Goal: Communication & Community: Answer question/provide support

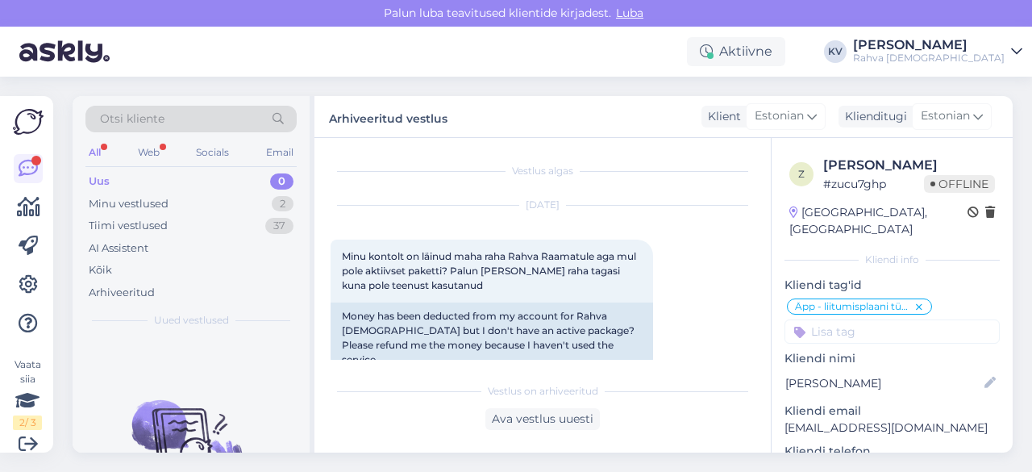
scroll to position [1037, 0]
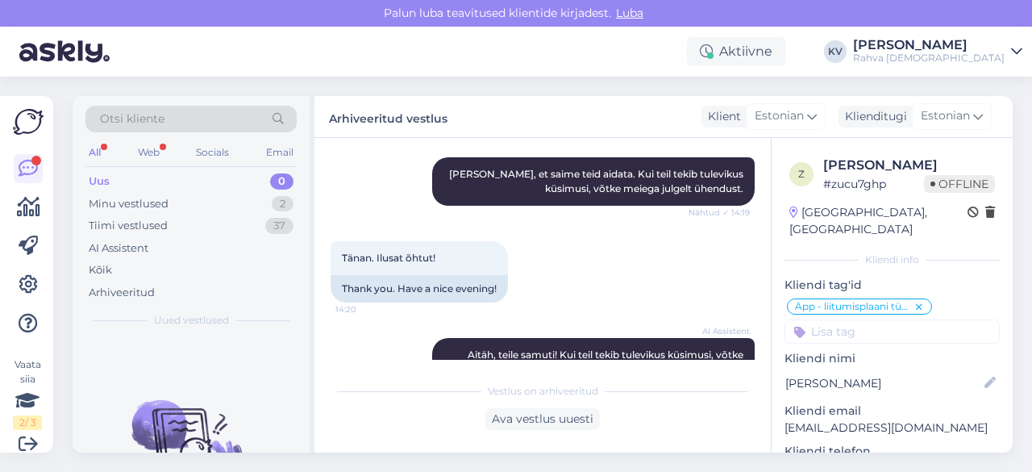
click at [158, 172] on div "Uus 0" at bounding box center [190, 181] width 211 height 23
click at [27, 280] on icon at bounding box center [28, 284] width 19 height 19
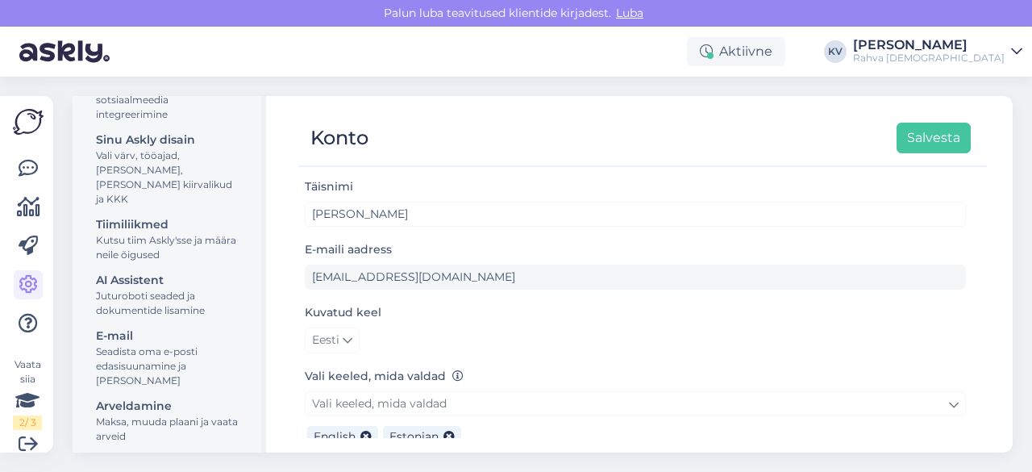
scroll to position [242, 0]
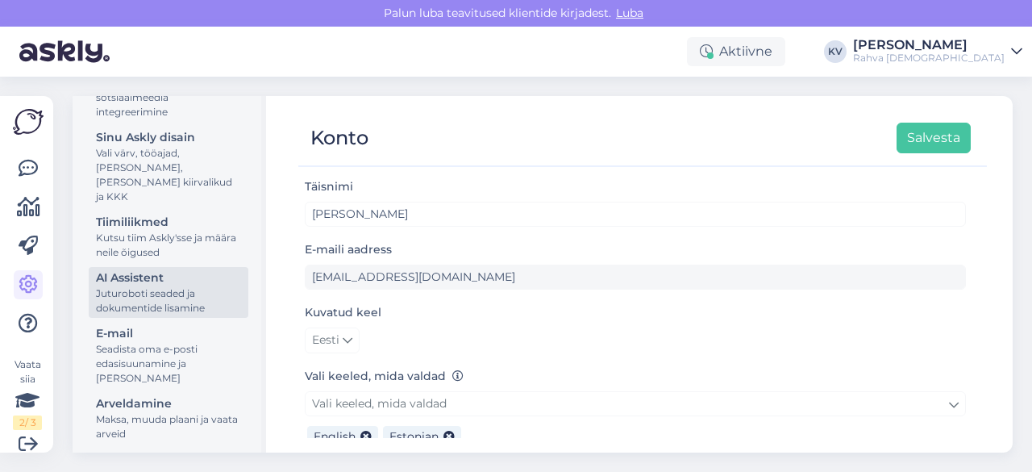
click at [150, 307] on div "Juturoboti seaded ja dokumentide lisamine" at bounding box center [168, 300] width 145 height 29
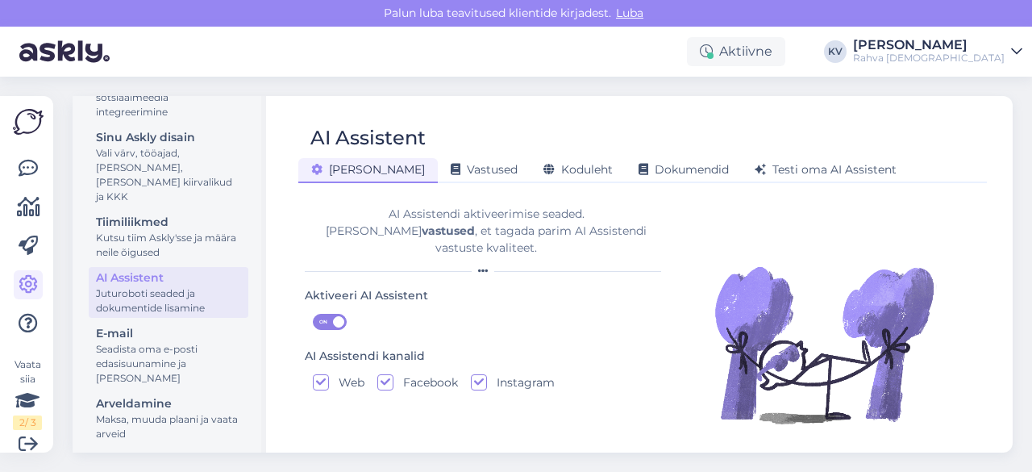
click at [609, 183] on div "AI Assistent [PERSON_NAME] Vastused Koduleht Dokumendid [PERSON_NAME] oma AI As…" at bounding box center [643, 274] width 740 height 356
click at [626, 179] on div "Dokumendid" at bounding box center [684, 170] width 116 height 25
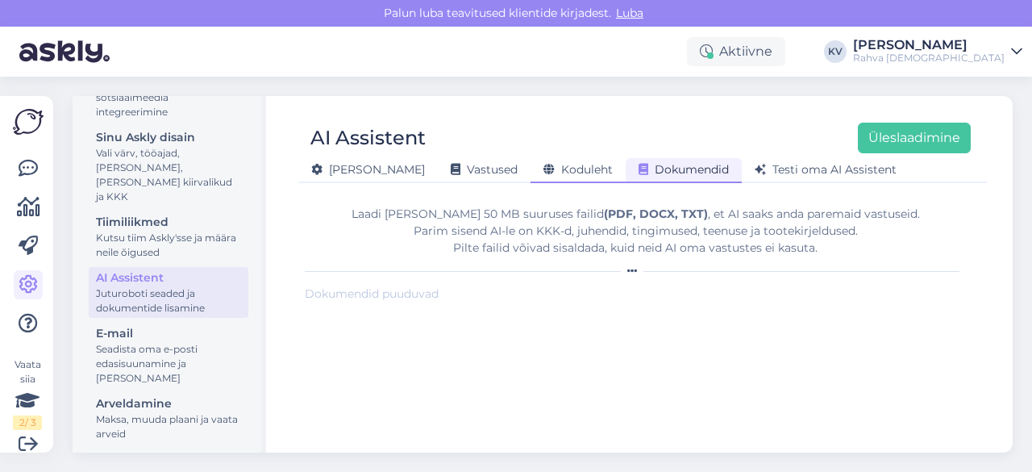
click at [544, 175] on span "Koduleht" at bounding box center [578, 169] width 69 height 15
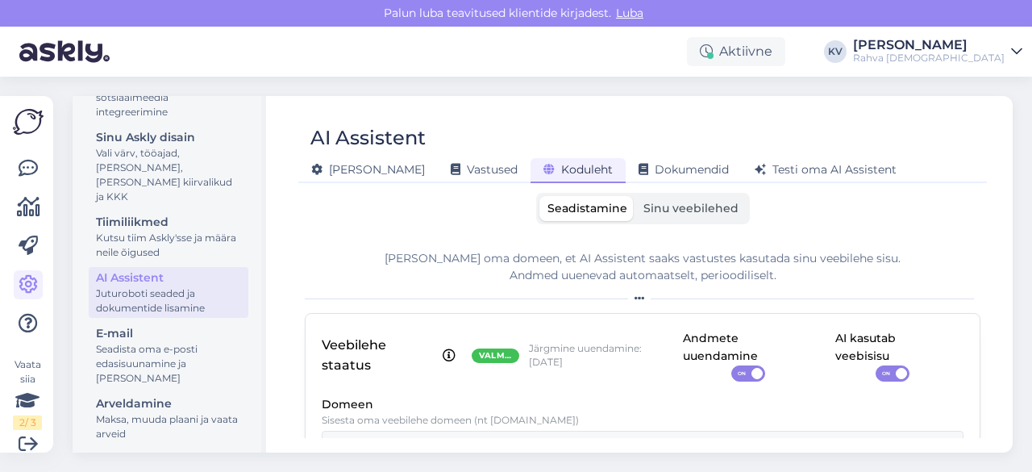
click at [673, 226] on div "Seadistamine Sinu veebilehed [PERSON_NAME] oma domeen, et AI Assistent saaks va…" at bounding box center [643, 315] width 676 height 245
click at [674, 223] on div "Seadistamine Sinu veebilehed" at bounding box center [643, 208] width 214 height 31
click at [677, 217] on label "Sinu veebilehed" at bounding box center [691, 208] width 111 height 25
click at [636, 196] on input "Sinu veebilehed" at bounding box center [636, 196] width 0 height 0
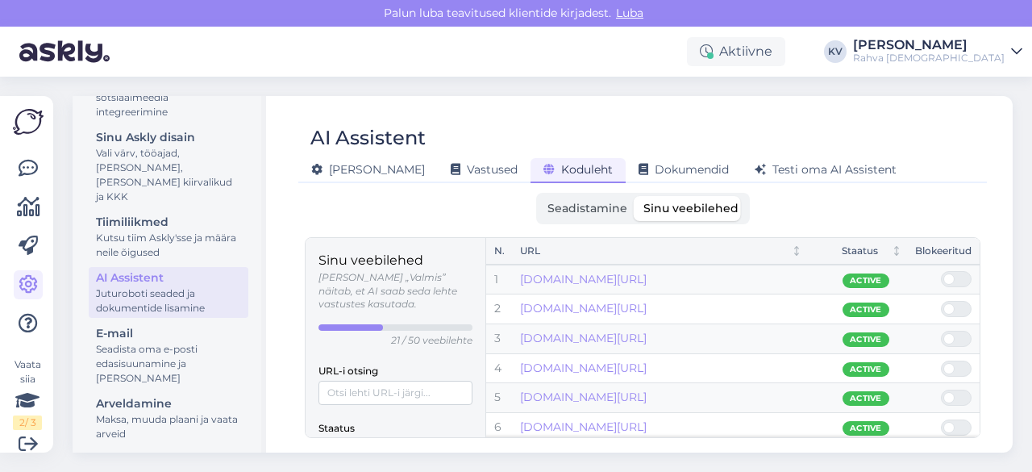
click at [372, 324] on div at bounding box center [351, 327] width 65 height 6
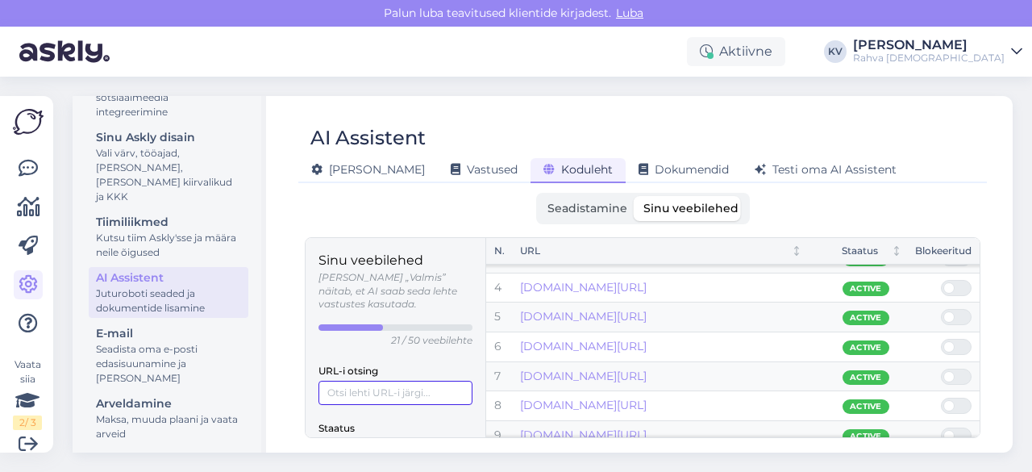
click at [346, 381] on input "URL-i otsing" at bounding box center [396, 393] width 154 height 24
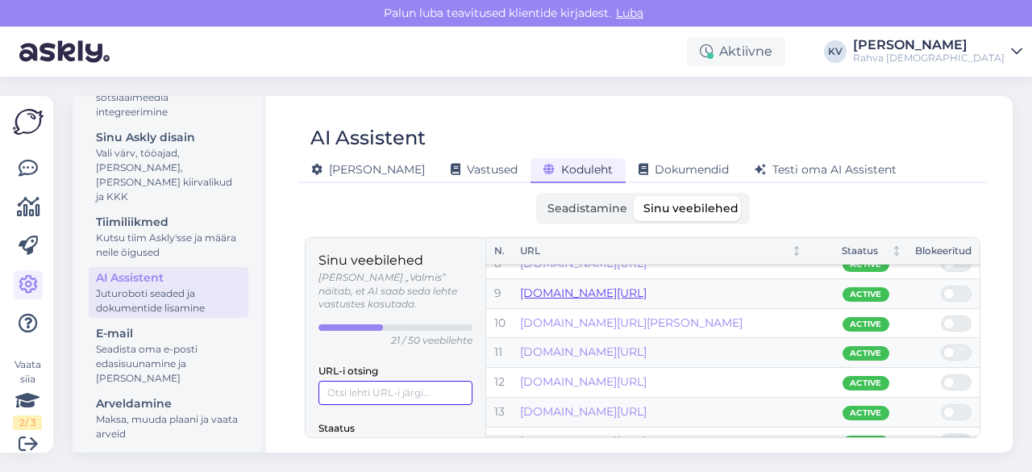
scroll to position [242, 0]
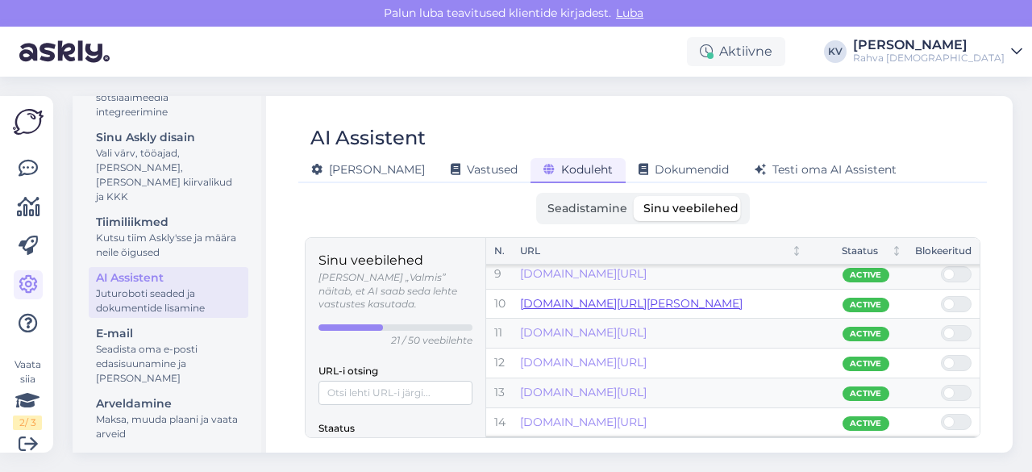
click at [612, 296] on link "[DOMAIN_NAME][URL][PERSON_NAME]" at bounding box center [631, 303] width 223 height 15
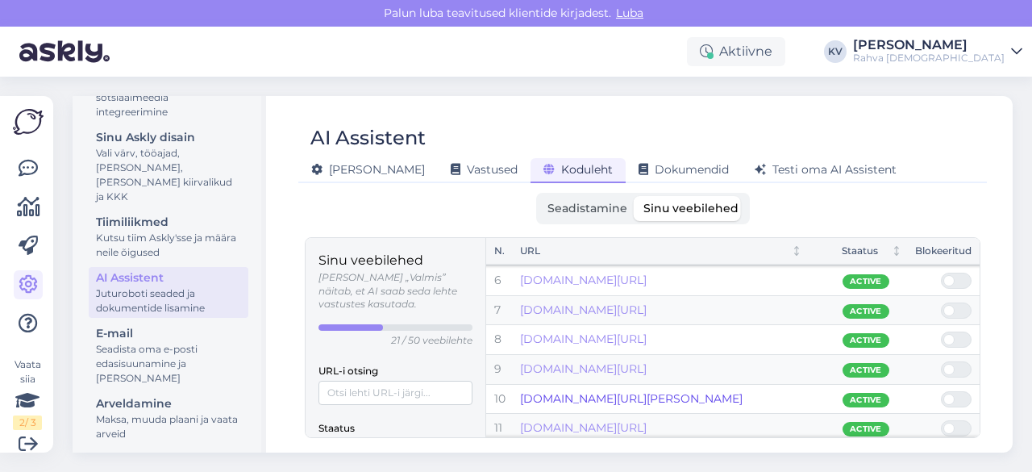
scroll to position [81, 0]
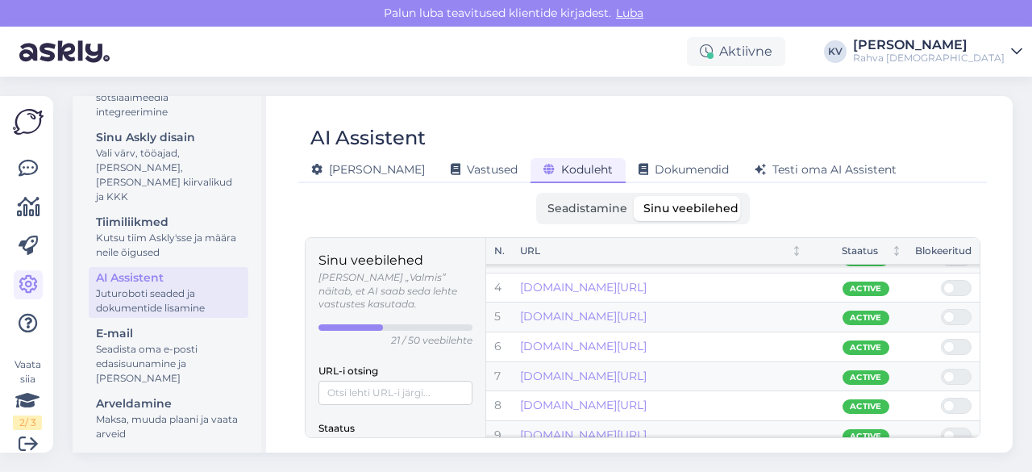
click at [607, 217] on label "Seadistamine" at bounding box center [588, 208] width 96 height 25
click at [540, 196] on input "Seadistamine" at bounding box center [540, 196] width 0 height 0
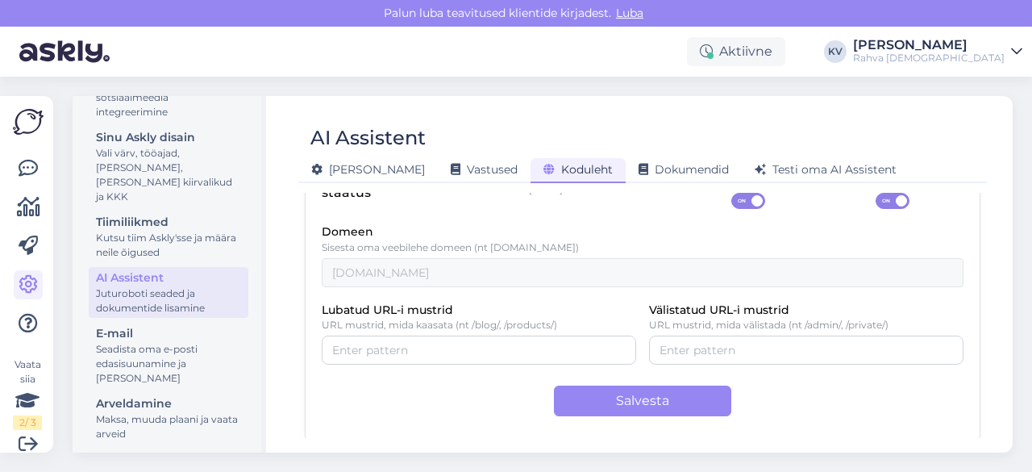
scroll to position [173, 0]
click at [39, 240] on link at bounding box center [28, 245] width 29 height 29
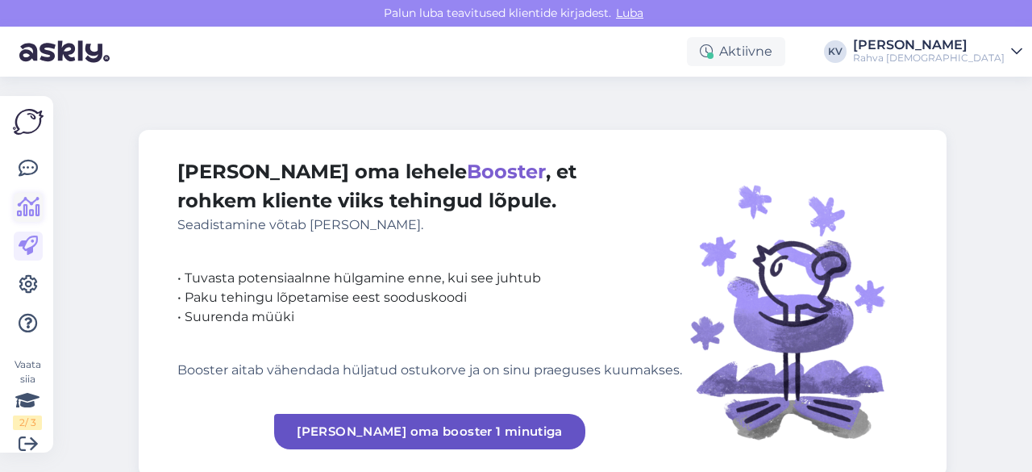
click at [31, 215] on icon at bounding box center [28, 207] width 23 height 19
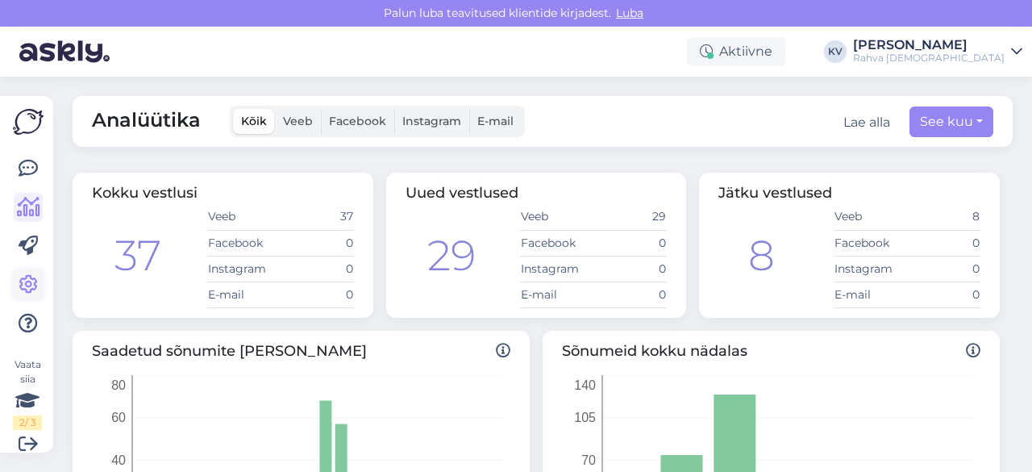
click at [31, 281] on icon at bounding box center [28, 284] width 19 height 19
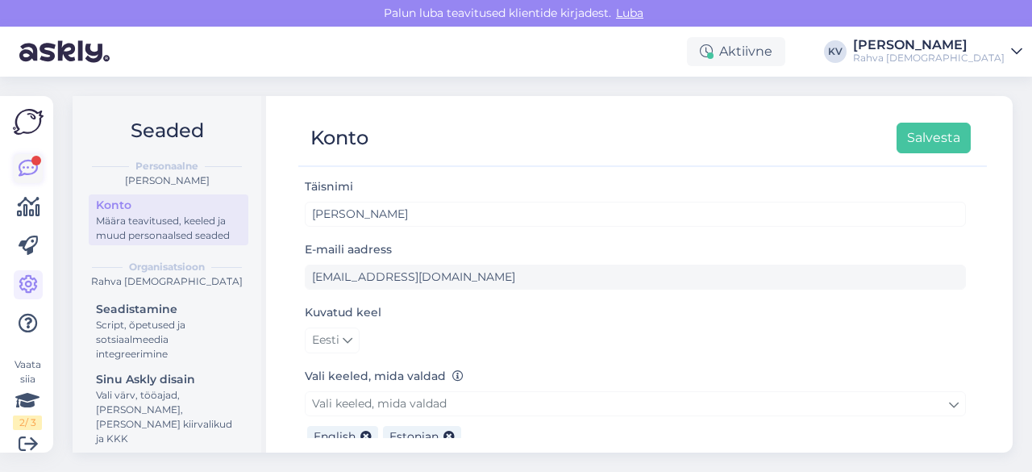
click at [24, 173] on icon at bounding box center [28, 168] width 19 height 19
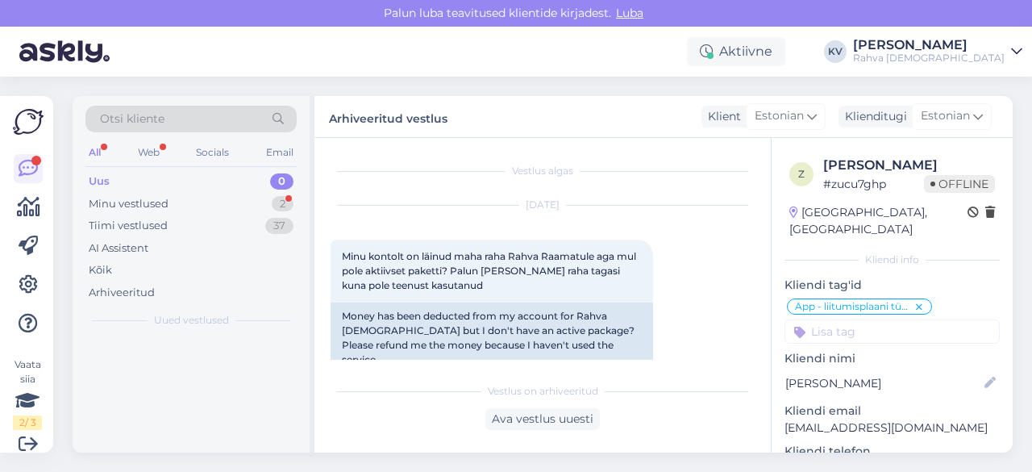
scroll to position [223, 0]
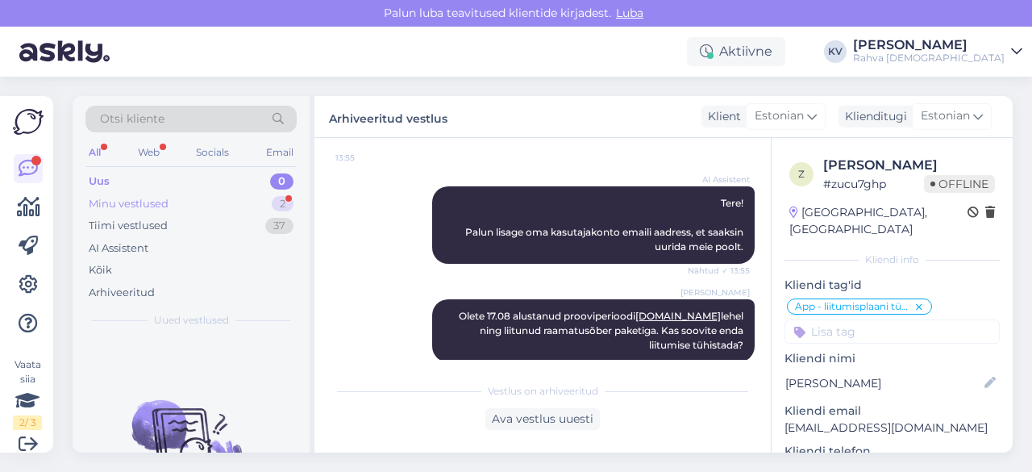
click at [204, 198] on div "Minu vestlused 2" at bounding box center [190, 204] width 211 height 23
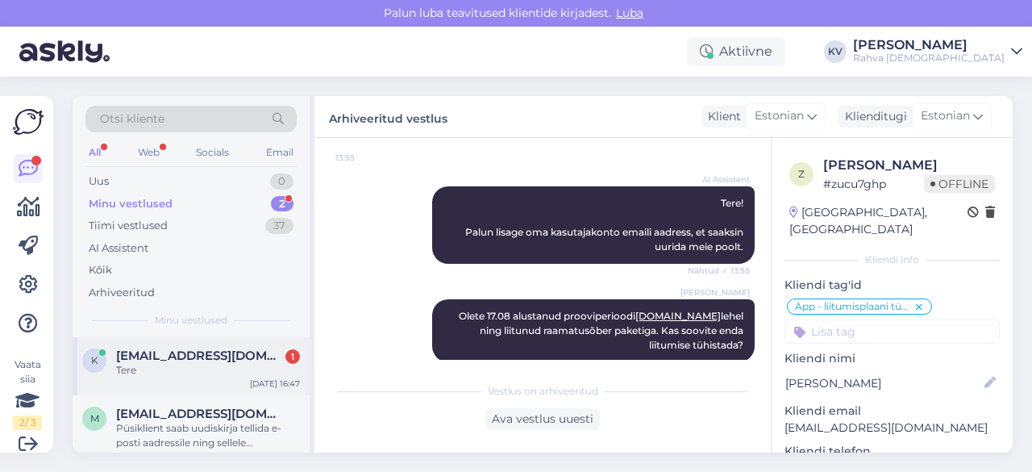
click at [204, 373] on div "Tere" at bounding box center [208, 370] width 184 height 15
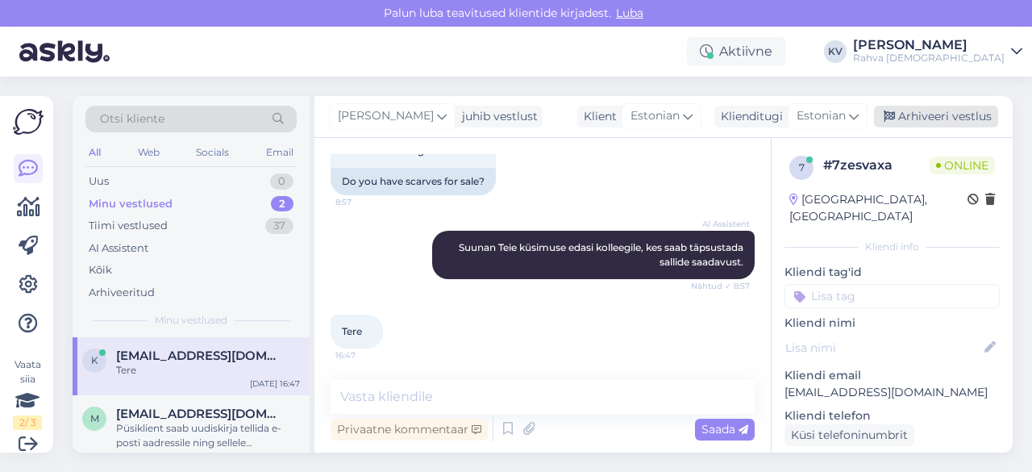
click at [949, 114] on div "Arhiveeri vestlus" at bounding box center [936, 117] width 124 height 22
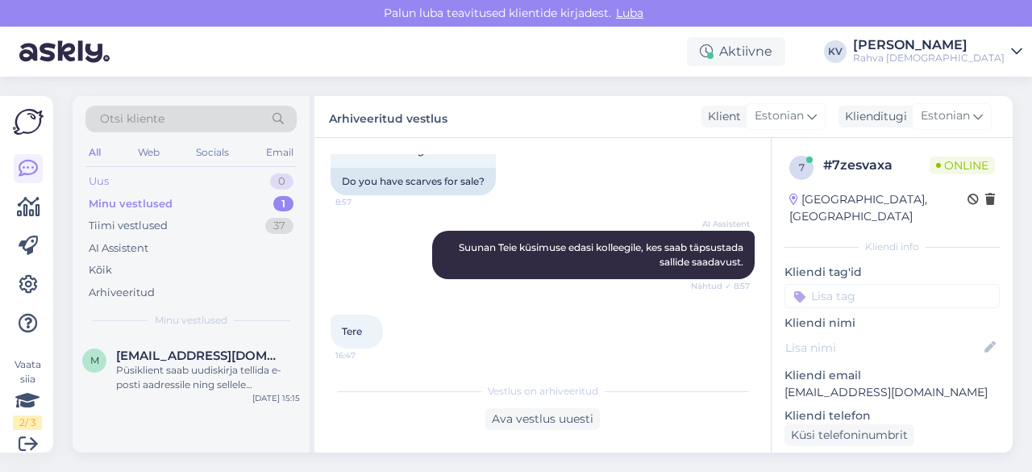
click at [189, 180] on div "Uus 0" at bounding box center [190, 181] width 211 height 23
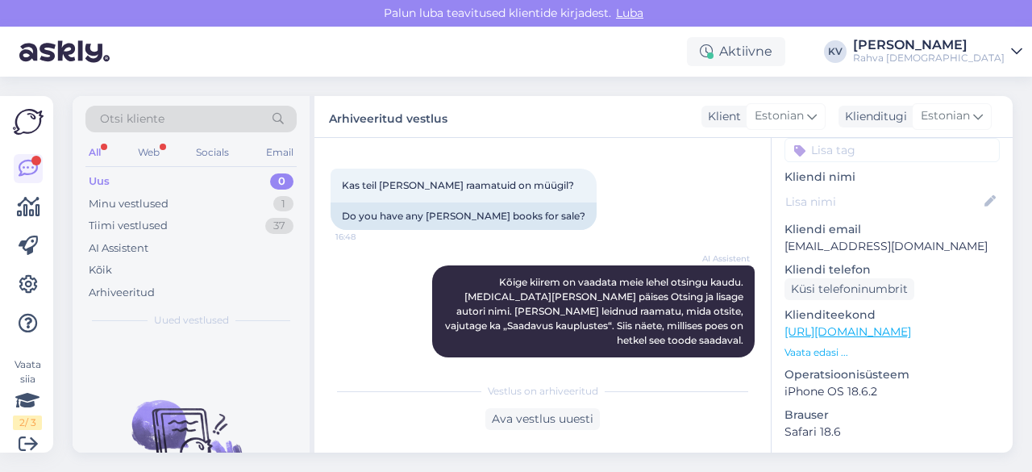
scroll to position [161, 0]
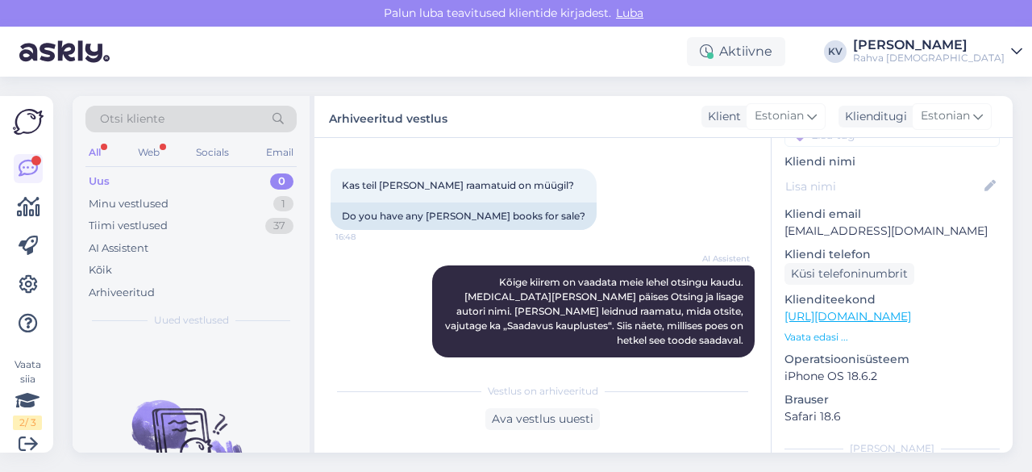
click at [827, 330] on p "Vaata edasi ..." at bounding box center [892, 337] width 215 height 15
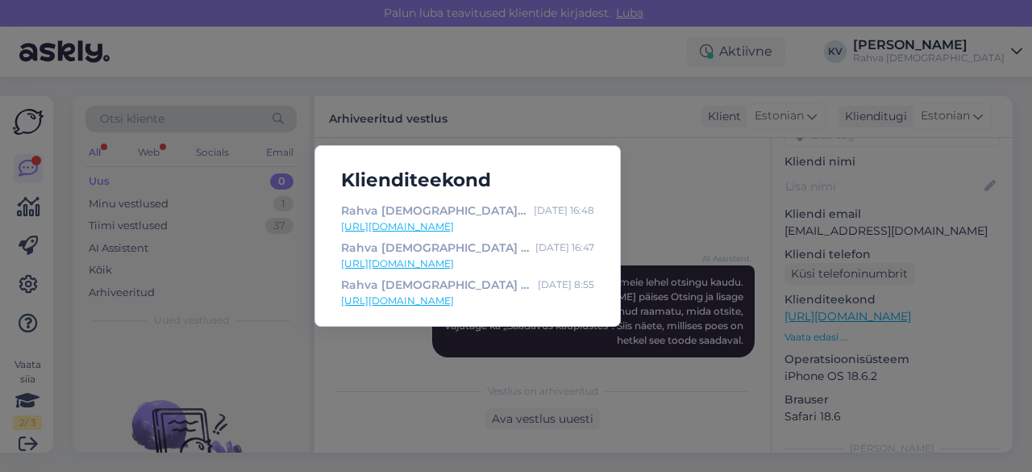
click at [676, 180] on div "Klienditeekond Rahva Raamat | Raamatud, E-raamatud, E-lugerid, Filmid, Muusika …" at bounding box center [516, 236] width 1032 height 472
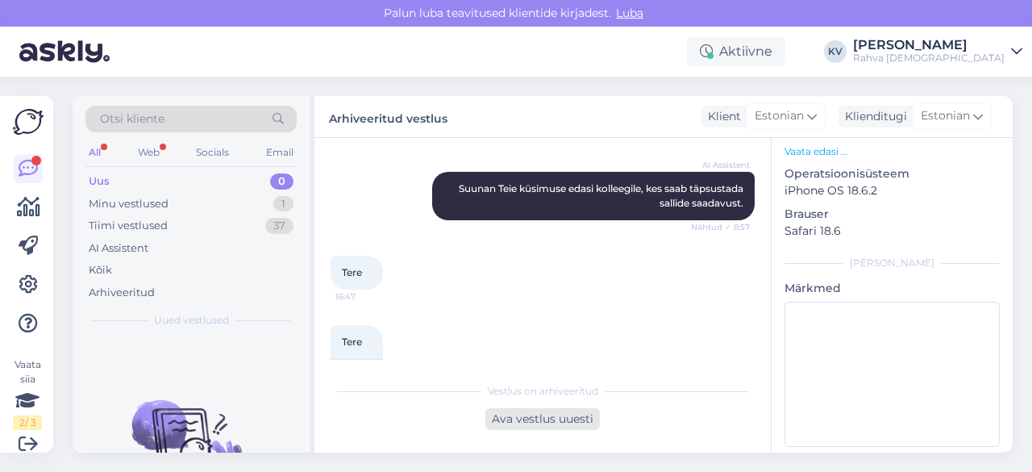
scroll to position [1153, 0]
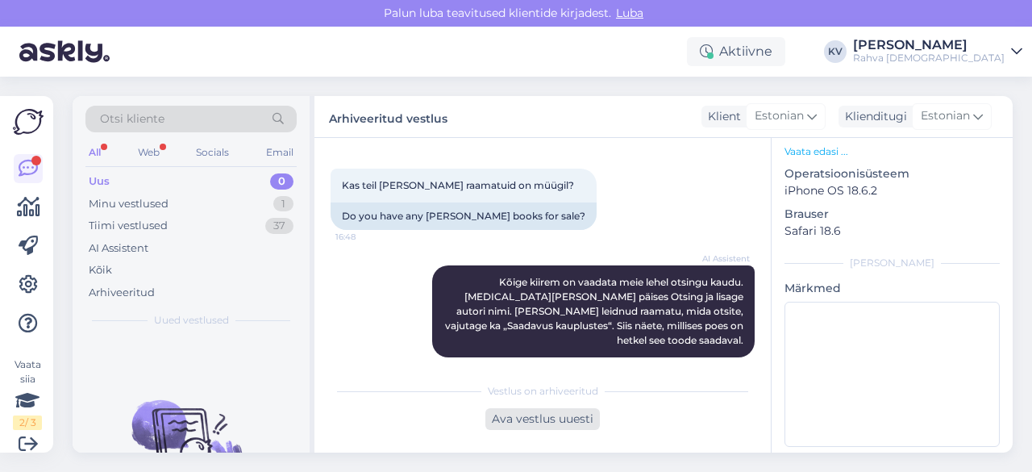
click at [576, 423] on div "Ava vestlus uuesti" at bounding box center [542, 419] width 115 height 22
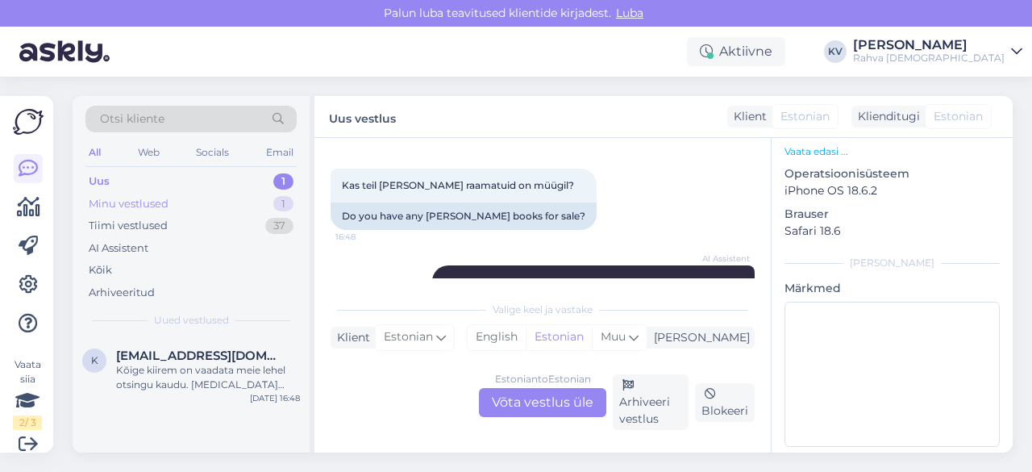
click at [236, 206] on div "Minu vestlused 1" at bounding box center [190, 204] width 211 height 23
click at [191, 186] on div "Uus 1" at bounding box center [190, 181] width 211 height 23
click at [520, 397] on div "Estonian to Estonian Võta vestlus üle" at bounding box center [542, 402] width 127 height 29
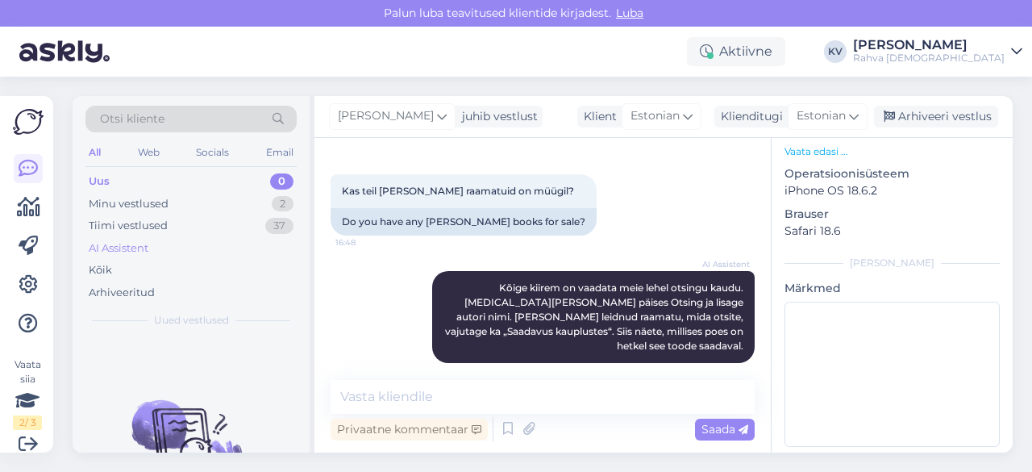
click at [154, 246] on div "AI Assistent" at bounding box center [190, 248] width 211 height 23
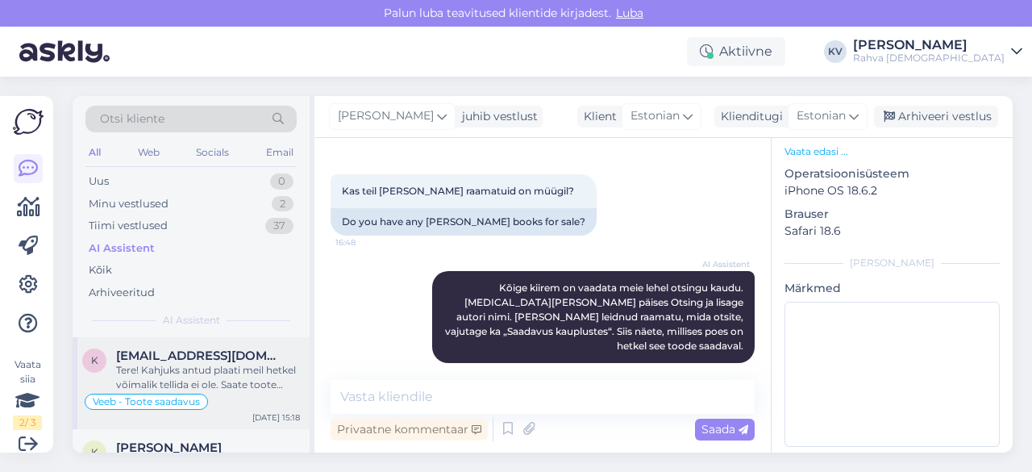
click at [248, 387] on div "Tere! Kahjuks antud plaati meil hetkel võimalik tellida ei ole. Saate toote juu…" at bounding box center [208, 377] width 184 height 29
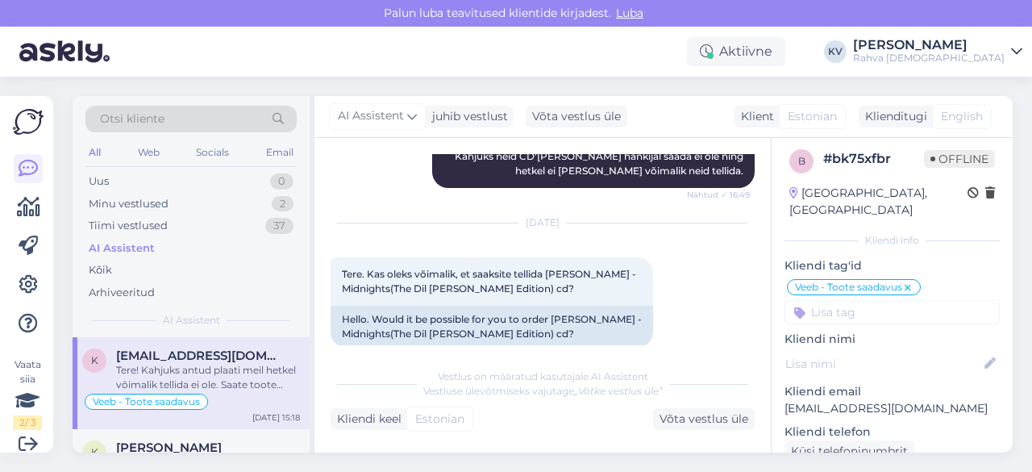
scroll to position [0, 0]
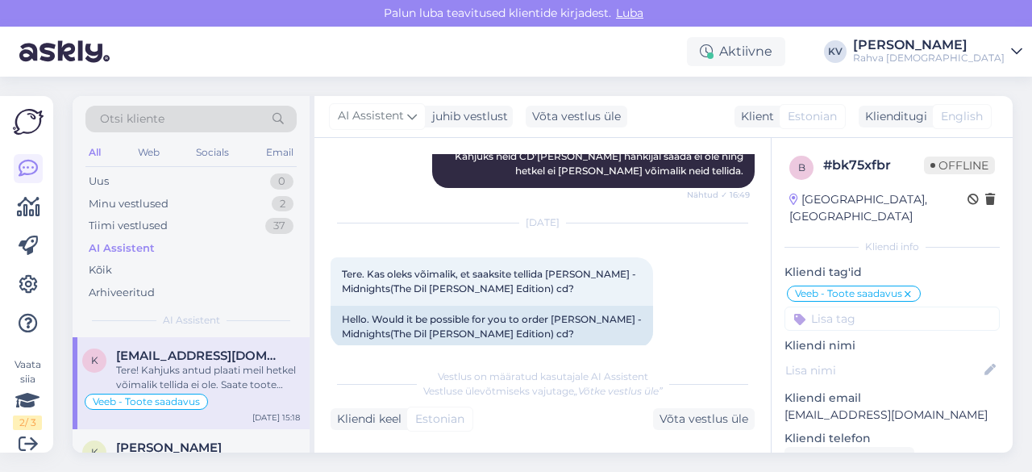
click at [825, 306] on input at bounding box center [892, 318] width 215 height 24
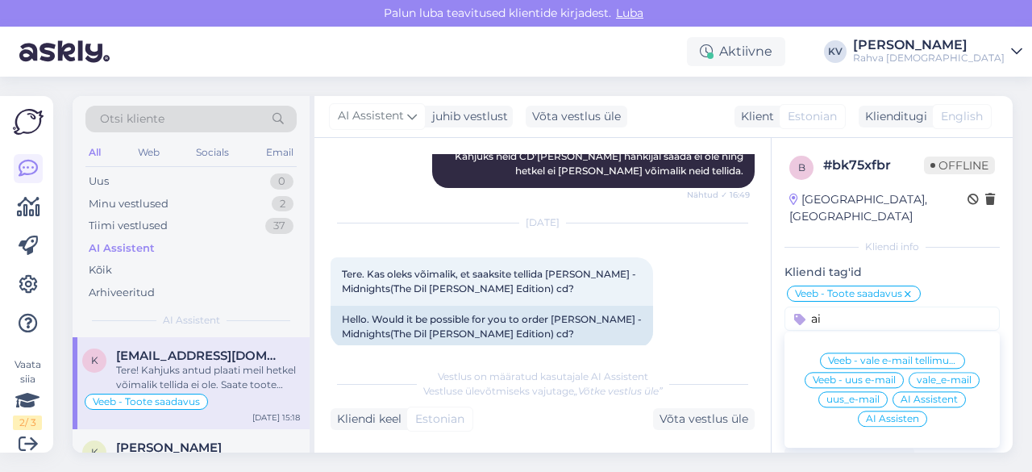
type input "ai"
click at [939, 394] on span "AI Assistent" at bounding box center [929, 399] width 57 height 10
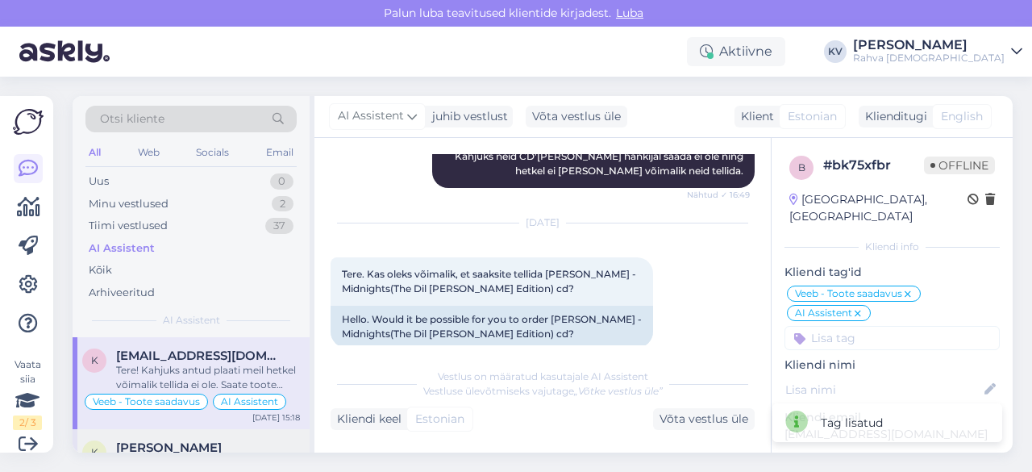
scroll to position [81, 0]
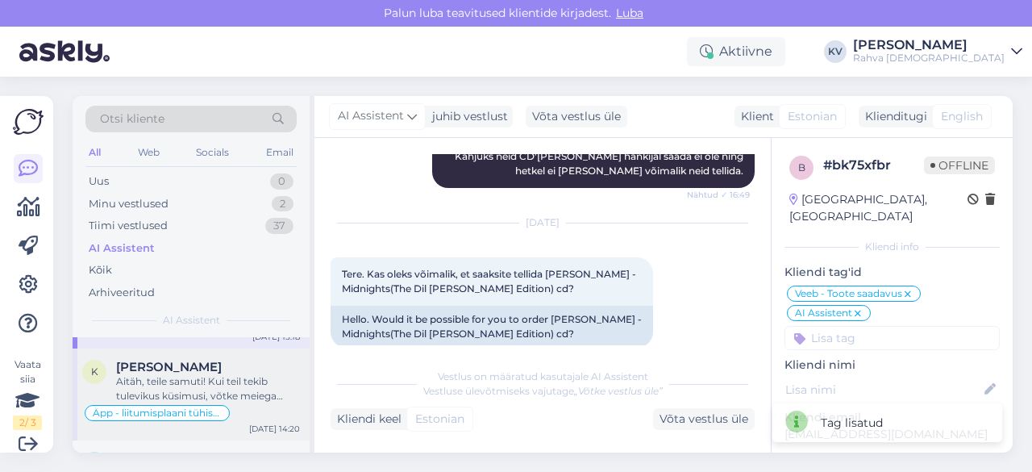
click at [236, 383] on div "Aitäh, teile samuti! Kui teil tekib tulevikus küsimusi, võtke meiega julgelt üh…" at bounding box center [208, 388] width 184 height 29
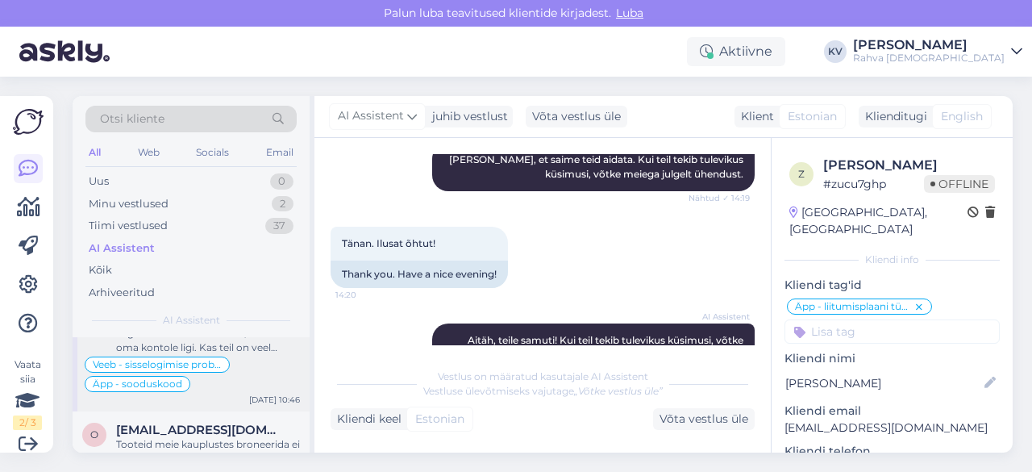
scroll to position [242, 0]
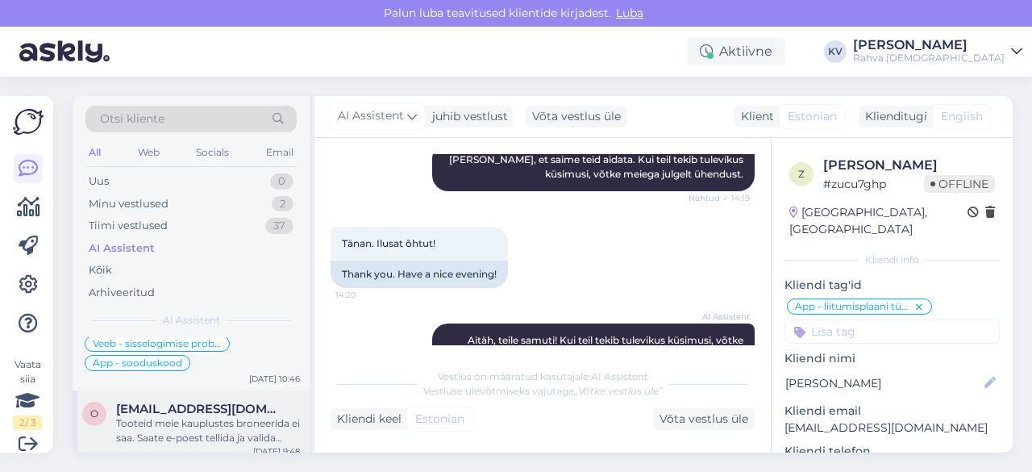
click at [171, 408] on span "[EMAIL_ADDRESS][DOMAIN_NAME]" at bounding box center [200, 409] width 168 height 15
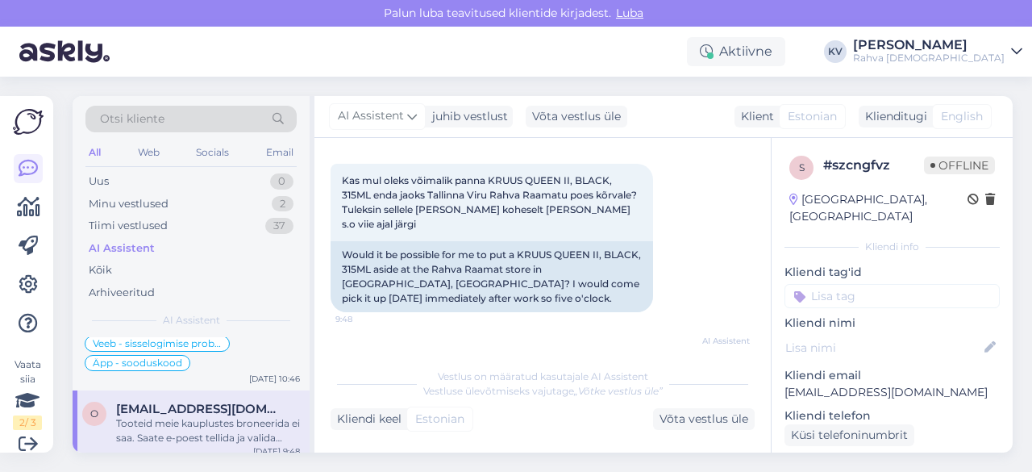
click at [882, 284] on input at bounding box center [892, 296] width 215 height 24
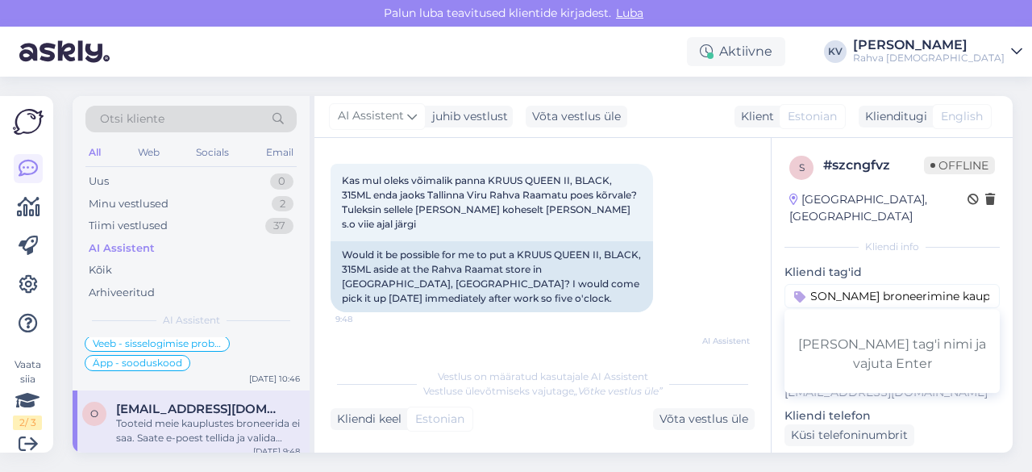
type input "[PERSON_NAME] broneerimine kaupluses"
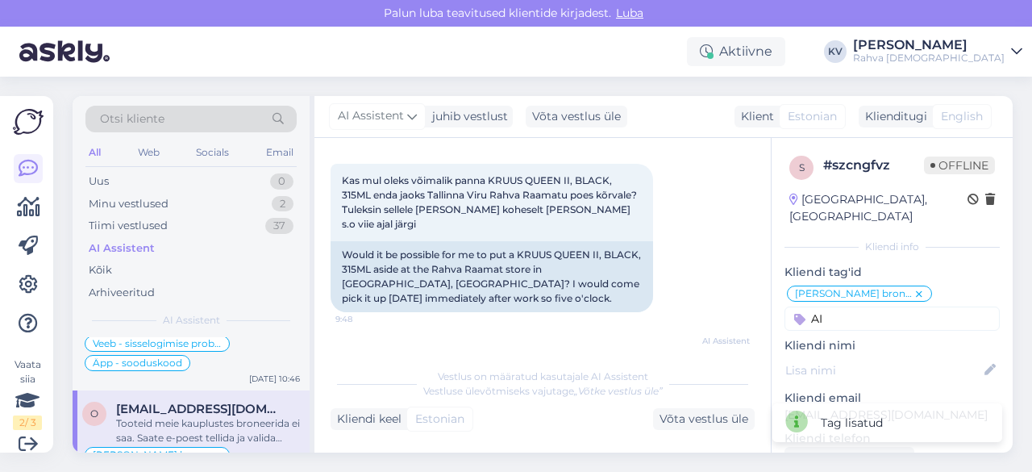
type input "A"
click at [865, 306] on input "ai" at bounding box center [892, 318] width 215 height 24
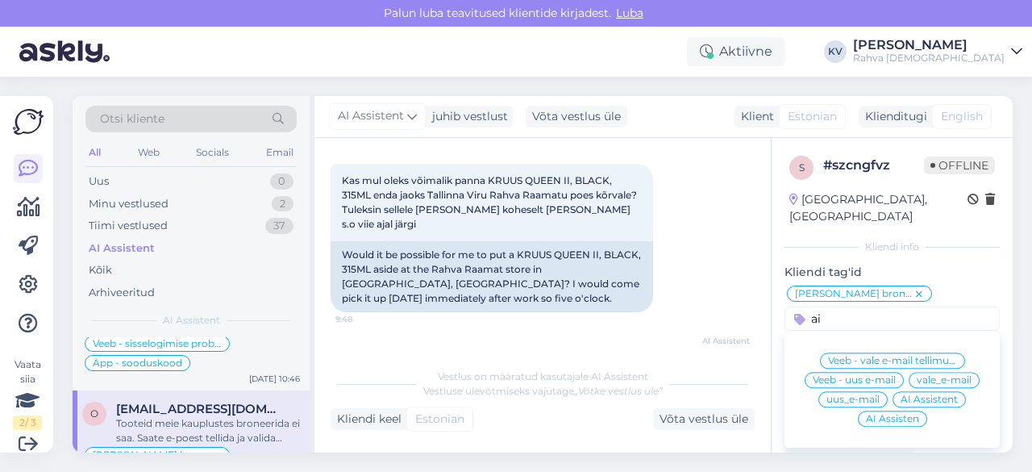
type input "ai"
click at [935, 394] on span "AI Assistent" at bounding box center [929, 399] width 57 height 10
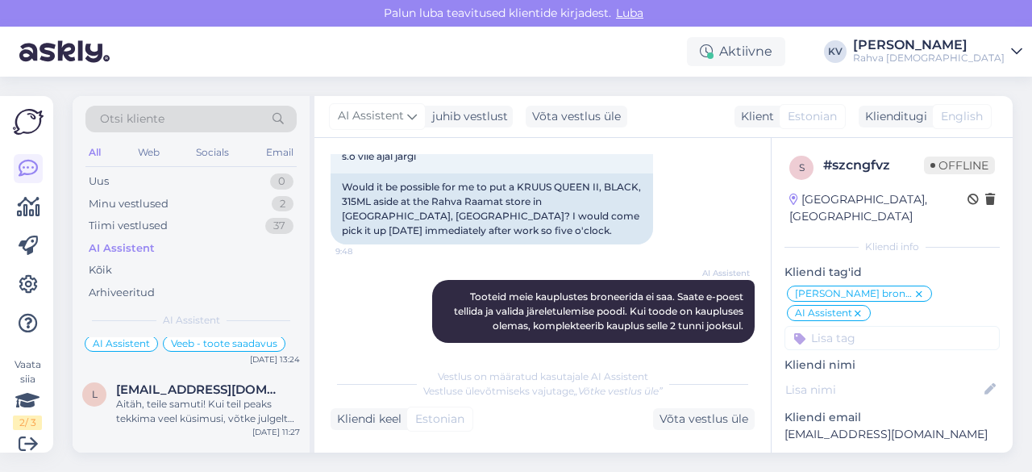
scroll to position [1936, 0]
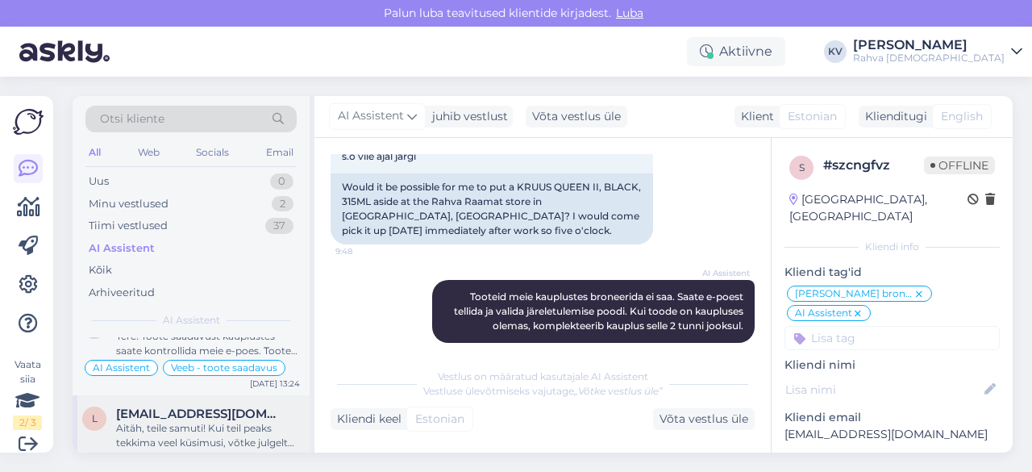
click at [195, 421] on div "Aitäh, teile samuti! Kui teil peaks tekkima veel küsimusi, võtke julgelt ühendu…" at bounding box center [208, 435] width 184 height 29
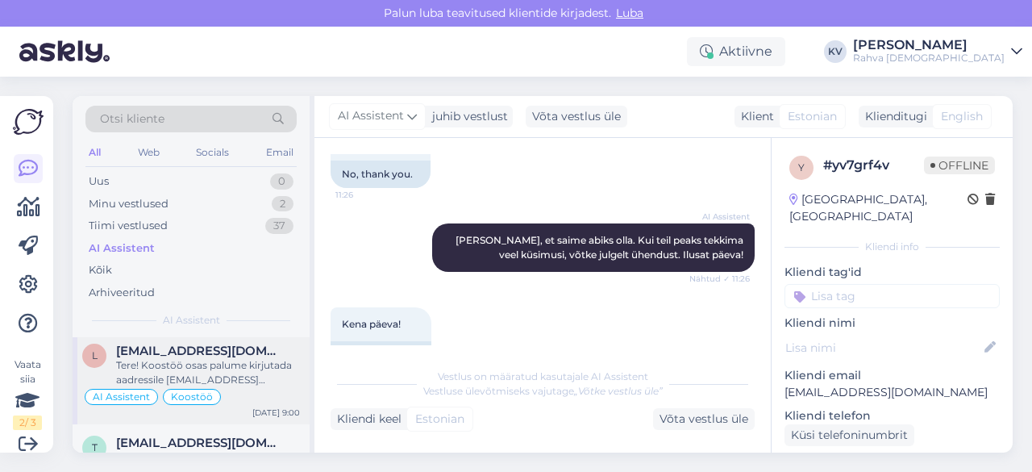
scroll to position [2177, 0]
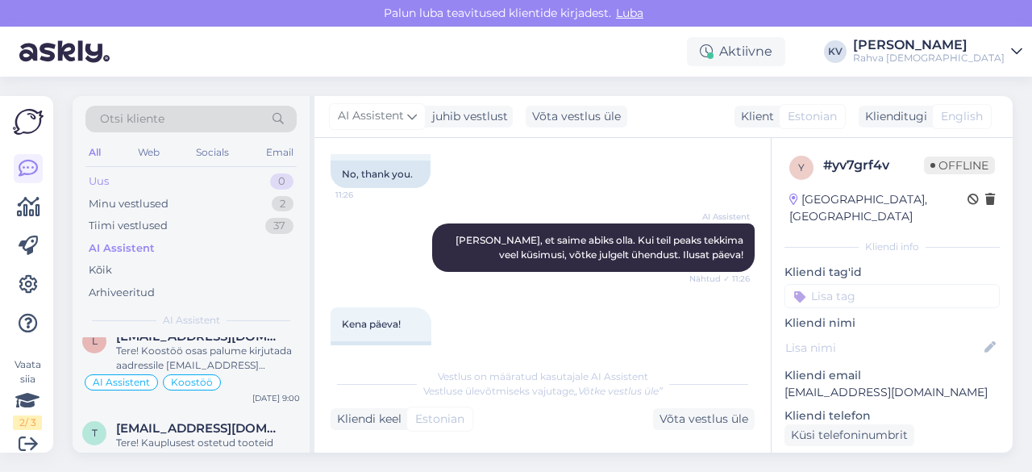
click at [187, 184] on div "Uus 0" at bounding box center [190, 181] width 211 height 23
